Goal: Task Accomplishment & Management: Use online tool/utility

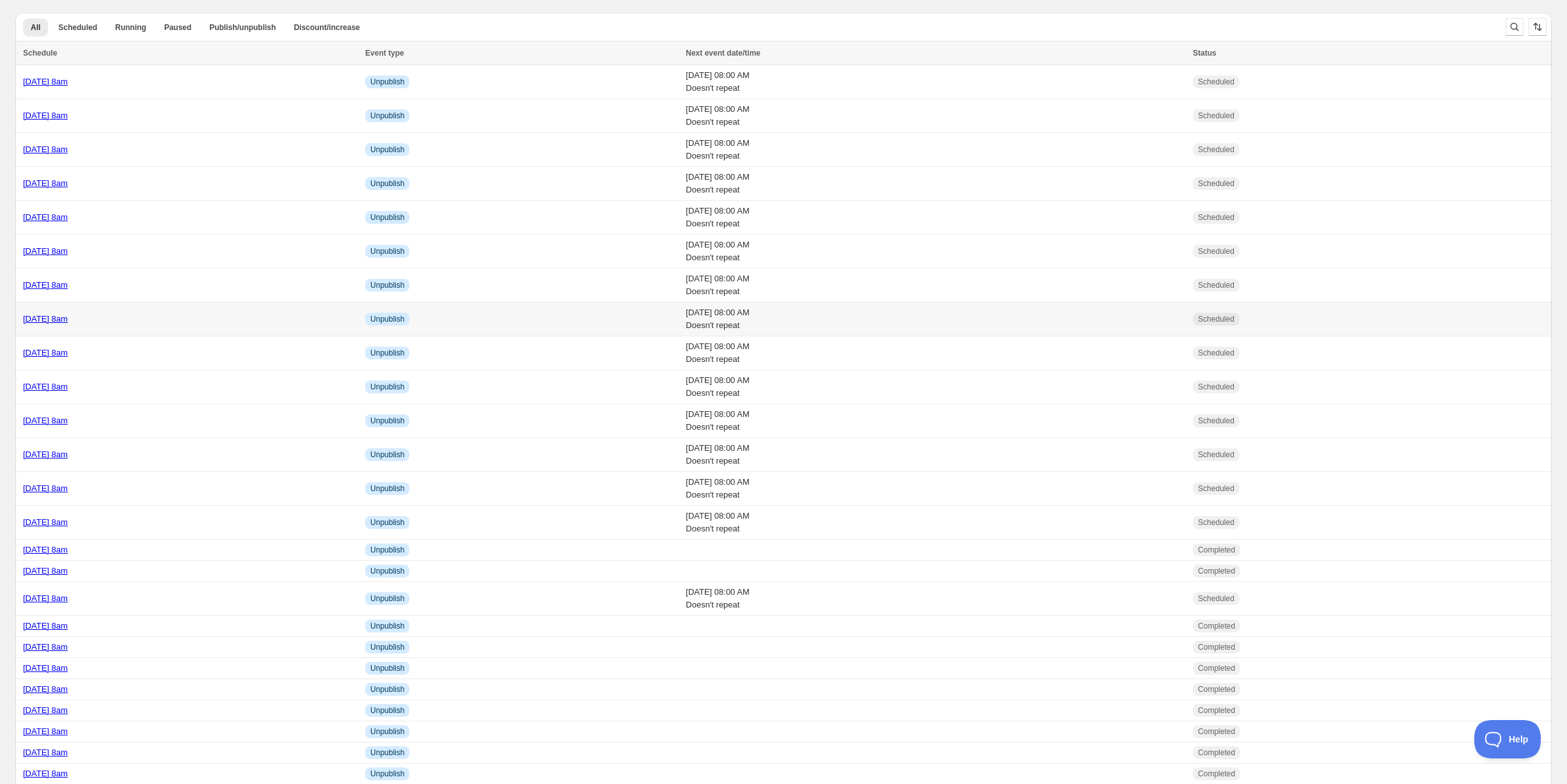
click at [147, 316] on div "[DATE] 8am" at bounding box center [190, 319] width 334 height 13
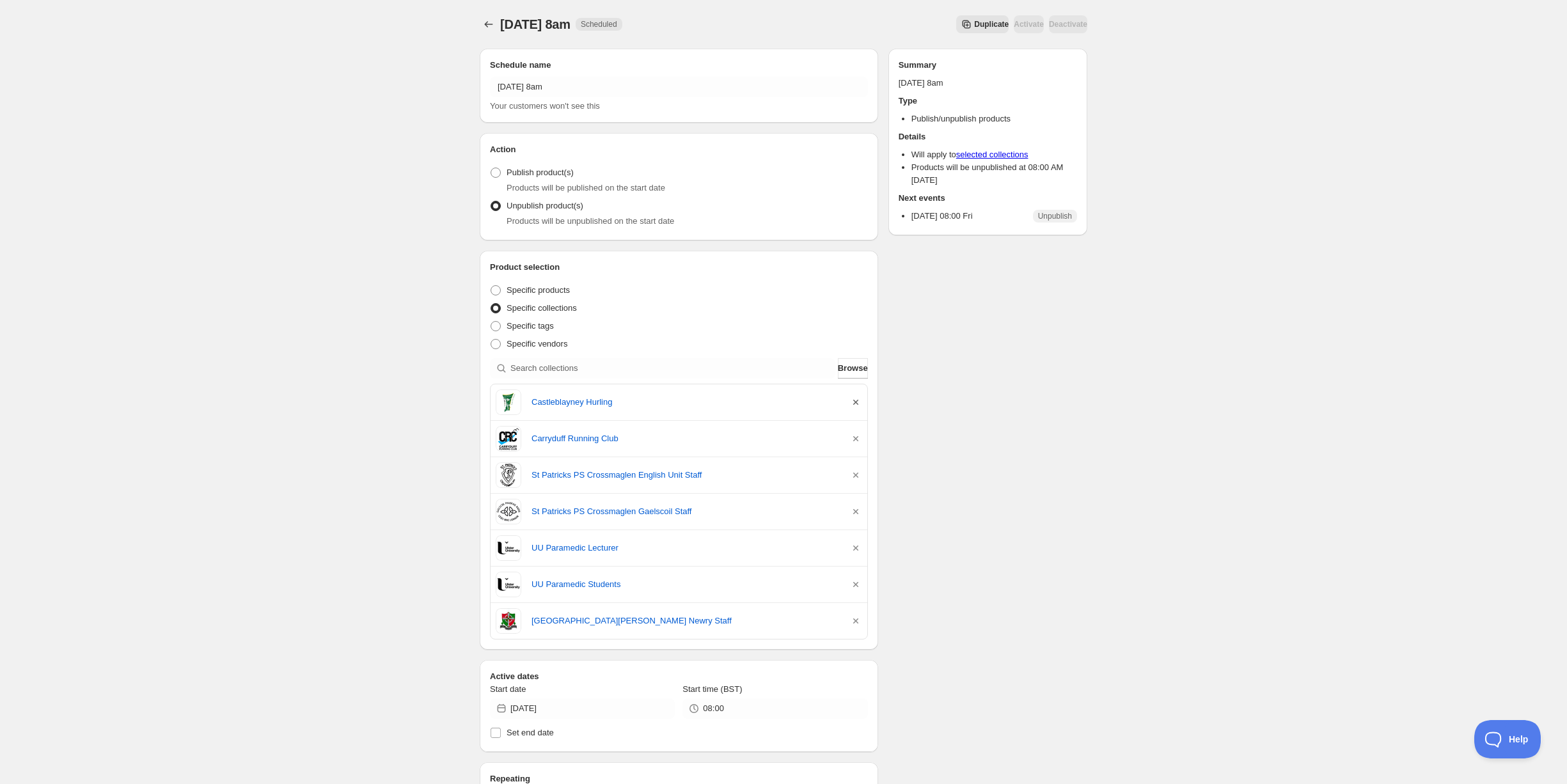
click at [856, 397] on icon "button" at bounding box center [856, 402] width 13 height 13
